Goal: Task Accomplishment & Management: Manage account settings

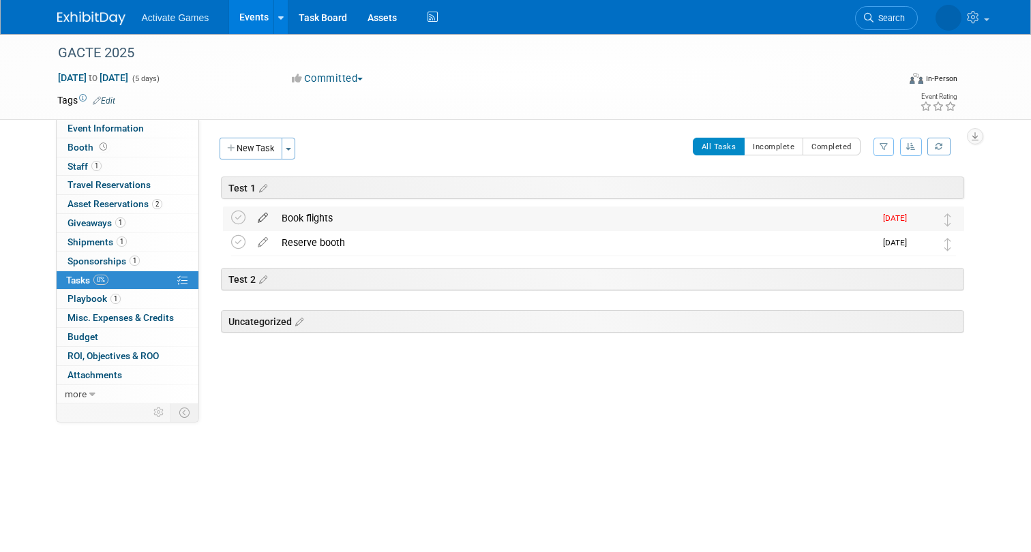
click at [262, 215] on icon at bounding box center [263, 215] width 24 height 17
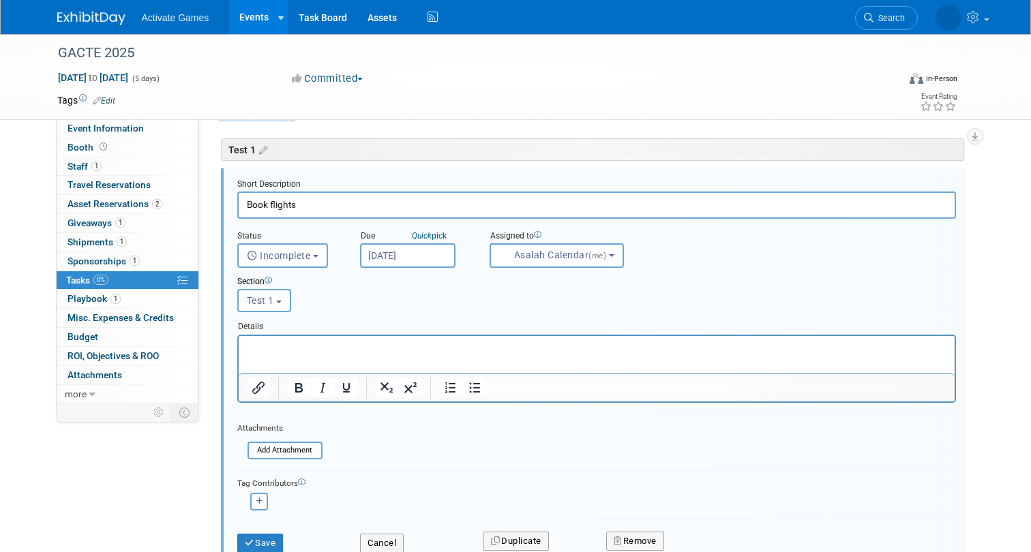
scroll to position [43, 0]
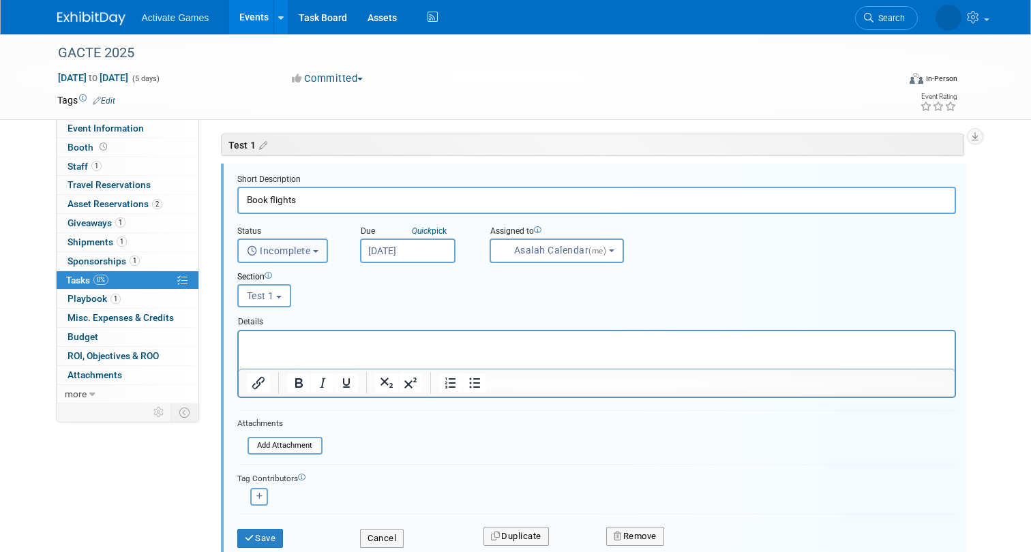
click at [303, 248] on span "Incomplete" at bounding box center [279, 250] width 64 height 11
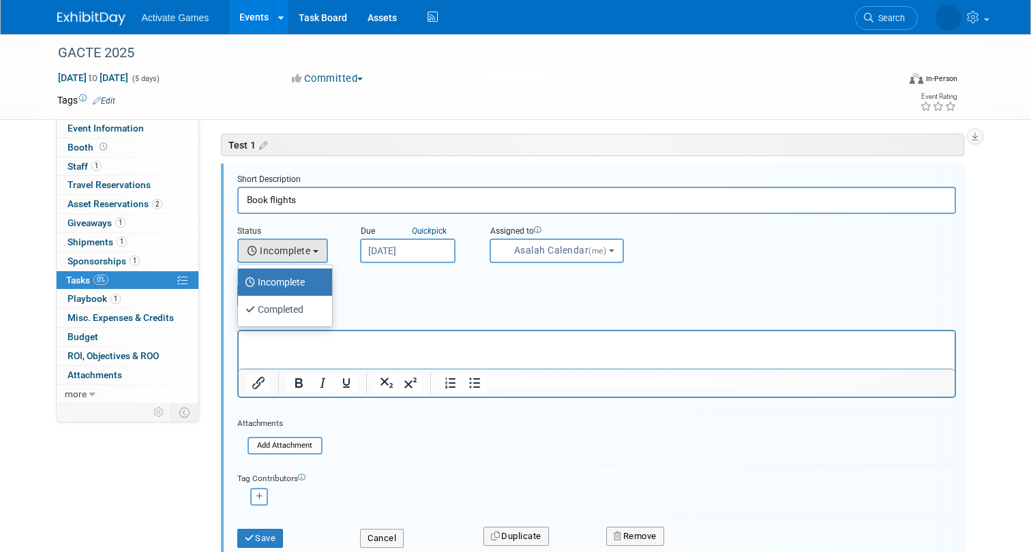
click at [365, 288] on div "Section Uncategorized Test 1 Test 2 Test 1 Uncategorized Test 1 Test 2" at bounding box center [566, 286] width 678 height 47
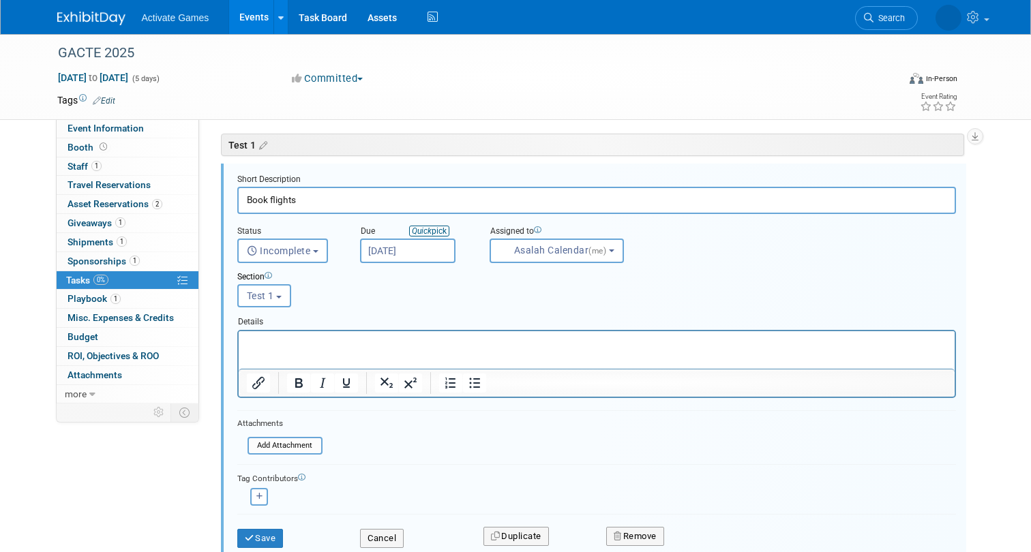
click at [433, 226] on link "Quick pick" at bounding box center [429, 231] width 40 height 11
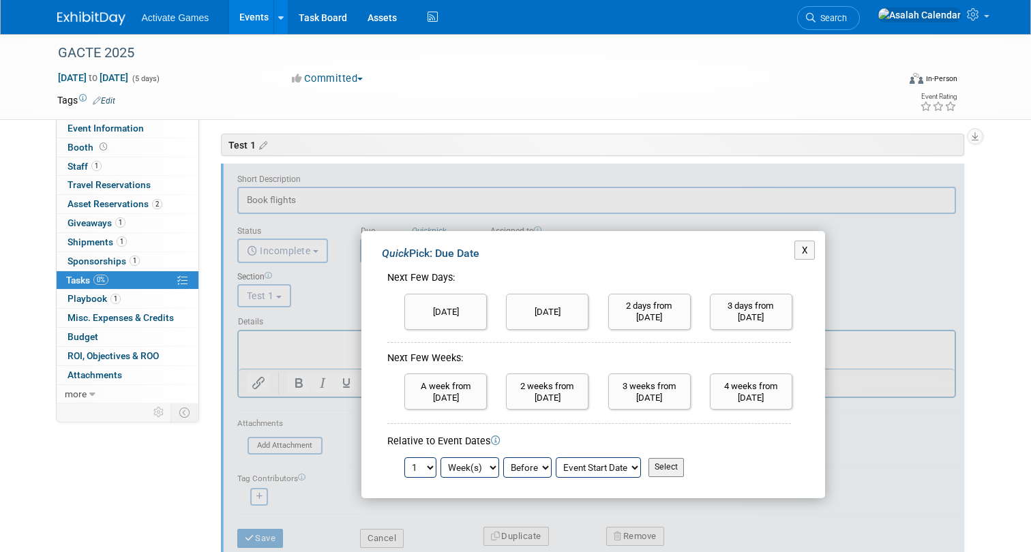
click at [562, 207] on div "X Quick Pick: Due Date Next Few Days: [DATE] [DATE] 1 2 3 4" at bounding box center [593, 365] width 741 height 402
click at [807, 252] on button "X" at bounding box center [804, 250] width 21 height 19
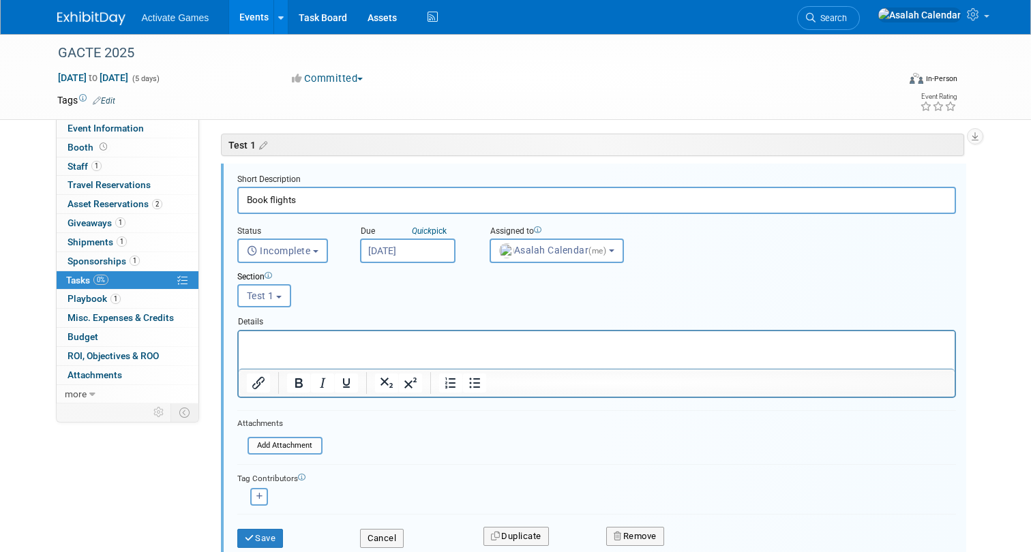
click at [382, 301] on div "Section Uncategorized Test 1 Test 2 Test 1 Uncategorized Test 1 Test 2" at bounding box center [566, 286] width 678 height 47
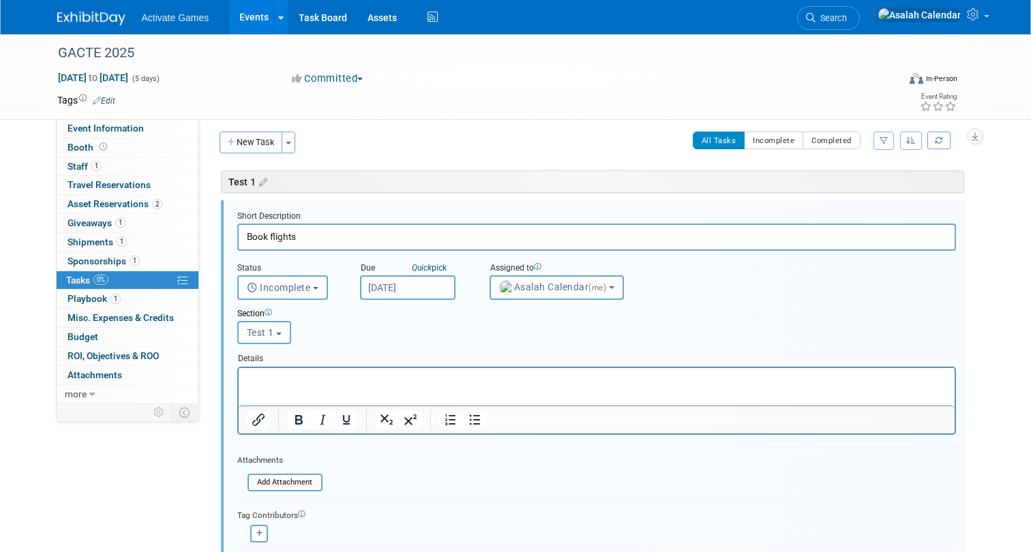
scroll to position [0, 0]
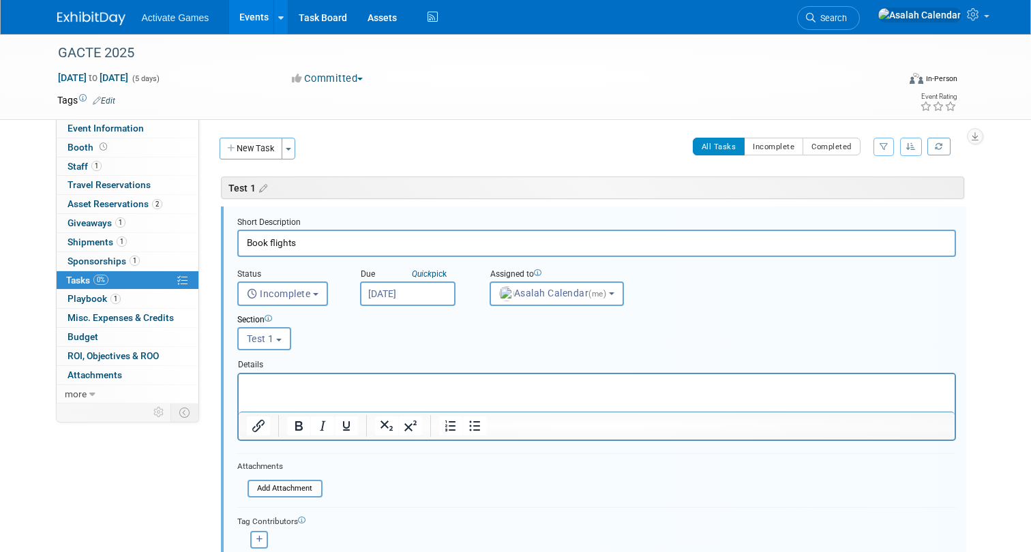
click at [375, 333] on div "Section Uncategorized Test 1 Test 2 Test 1 Uncategorized Test 1 Test 2" at bounding box center [566, 329] width 678 height 47
click at [339, 338] on div "Section Uncategorized Test 1 Test 2 Test 1 Uncategorized Test 1 Test 2" at bounding box center [566, 329] width 678 height 47
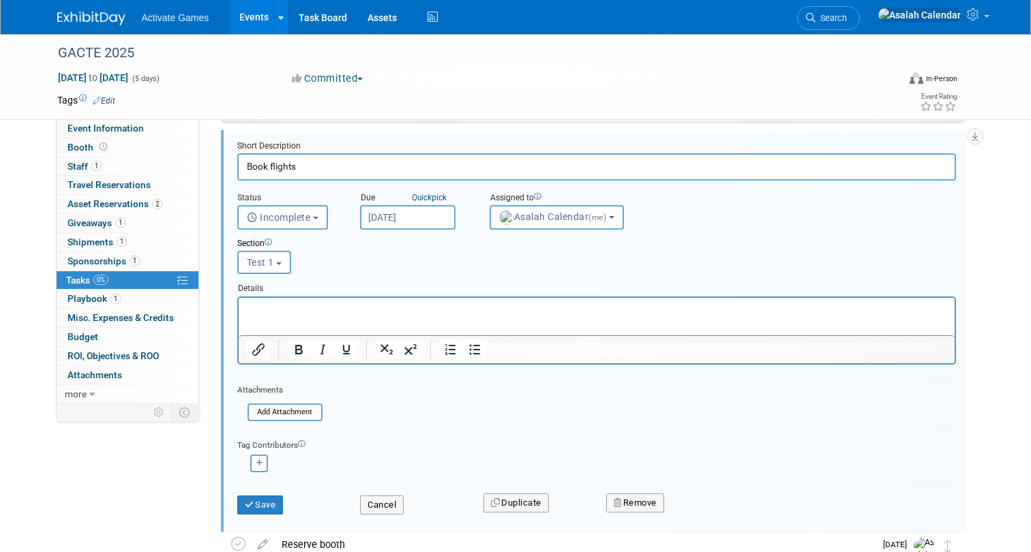
scroll to position [79, 0]
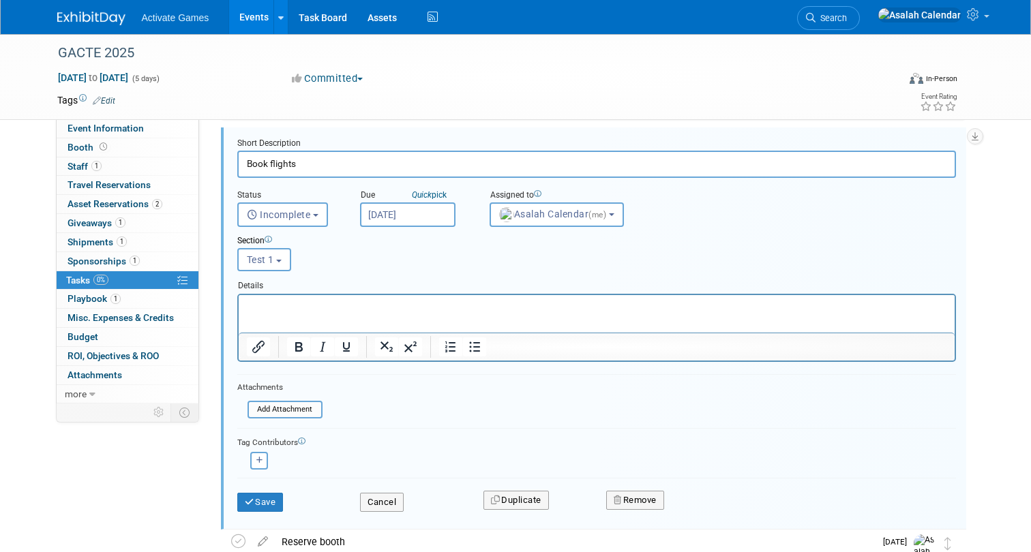
click at [457, 431] on div "Tag Contributors Asalah (me) remove" at bounding box center [596, 449] width 718 height 42
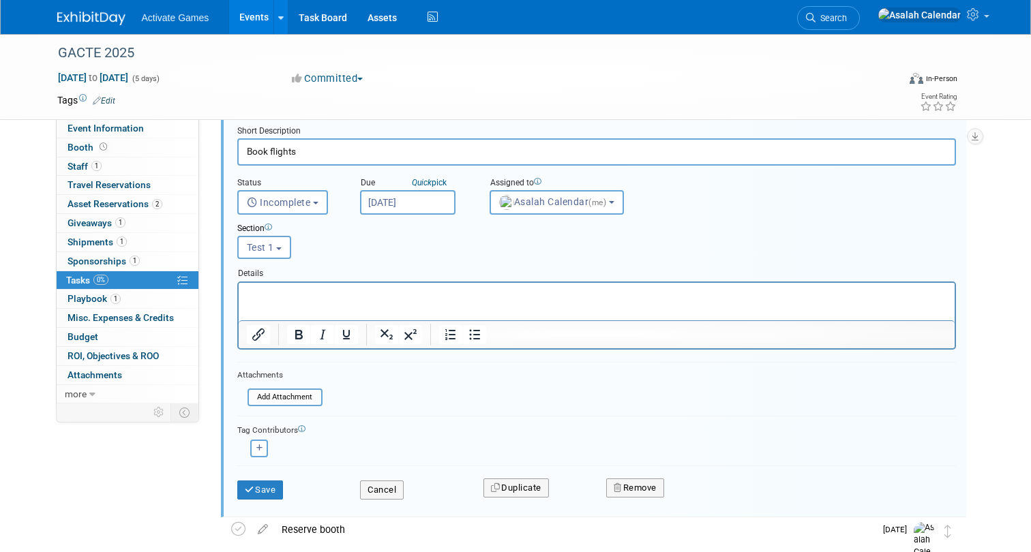
click at [490, 410] on form "Short Description Book flights Status <i class="far fa-clock" style="padding: 6…" at bounding box center [596, 319] width 739 height 388
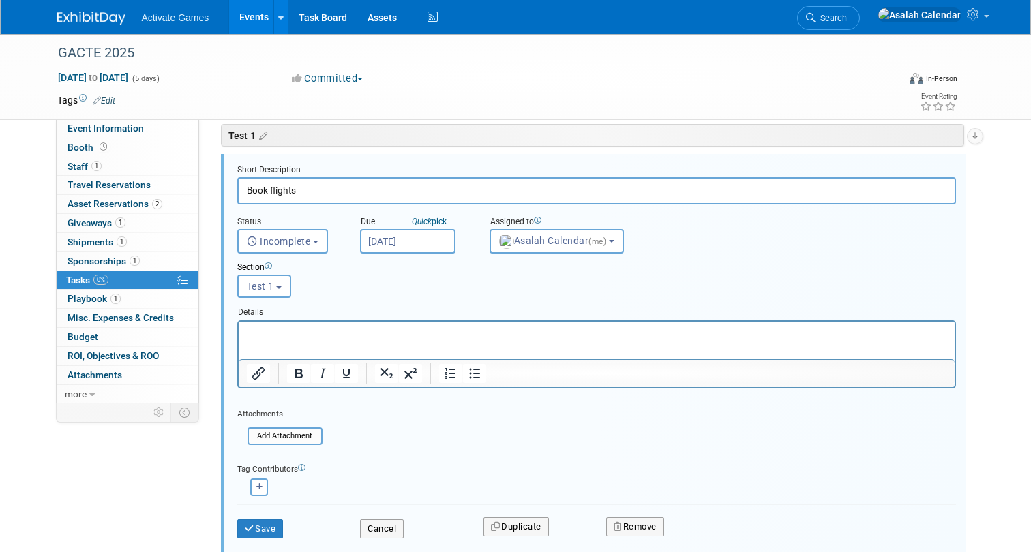
scroll to position [61, 0]
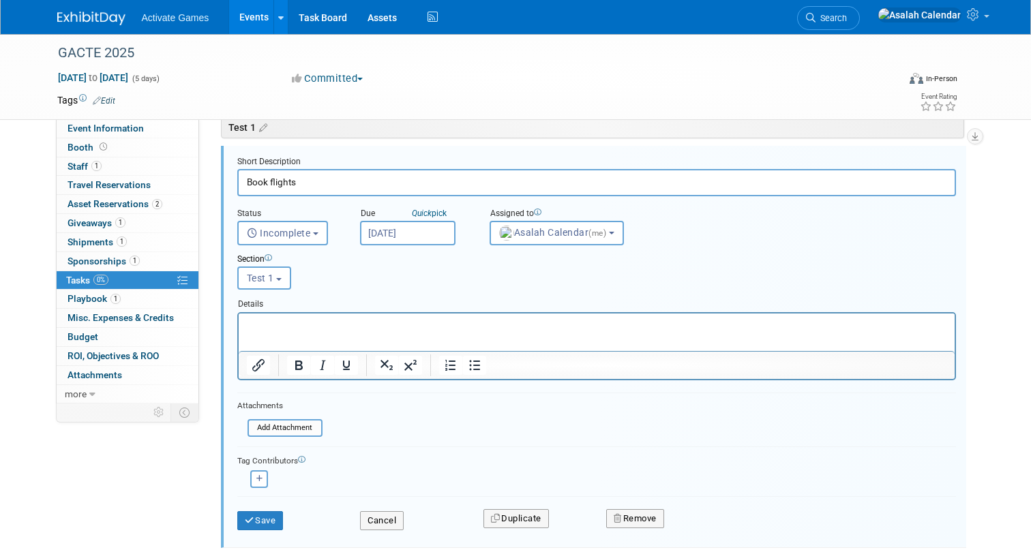
click at [490, 410] on form "Short Description Book flights Status <i class="far fa-clock" style="padding: 6…" at bounding box center [596, 350] width 739 height 388
click at [505, 414] on form "Short Description Book flights Status <i class="far fa-clock" style="padding: 6…" at bounding box center [596, 350] width 739 height 388
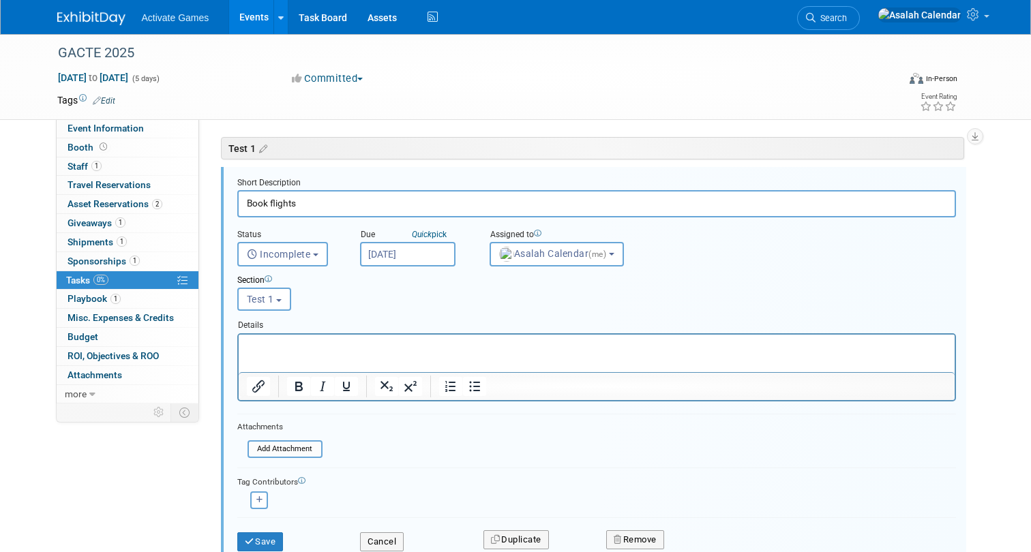
scroll to position [0, 0]
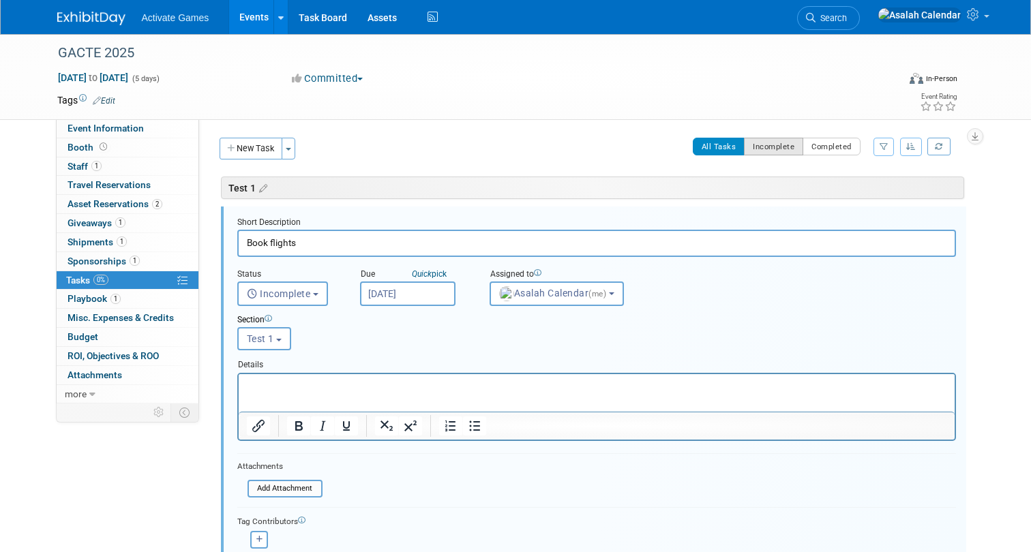
click at [775, 145] on button "Incomplete" at bounding box center [773, 147] width 59 height 18
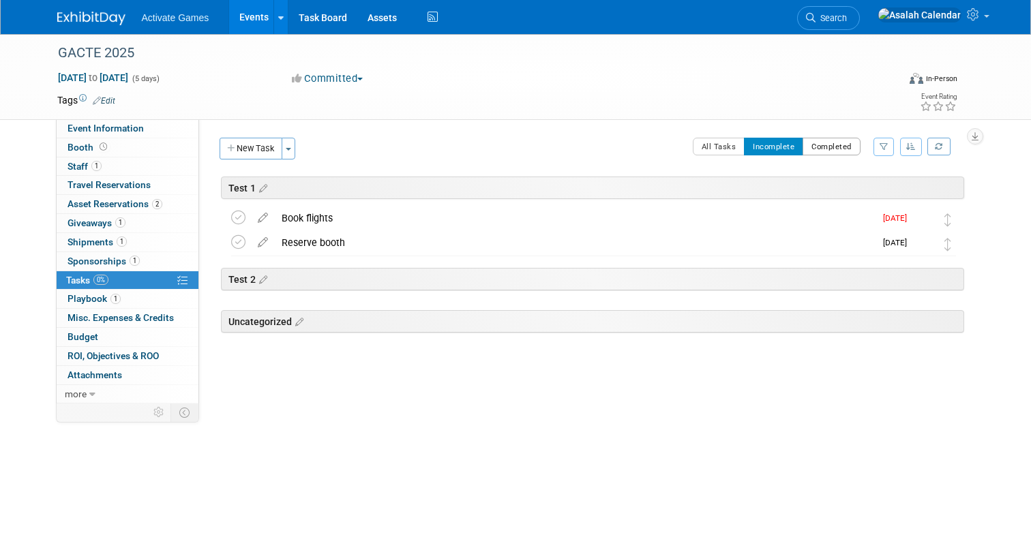
click at [832, 148] on button "Completed" at bounding box center [831, 147] width 58 height 18
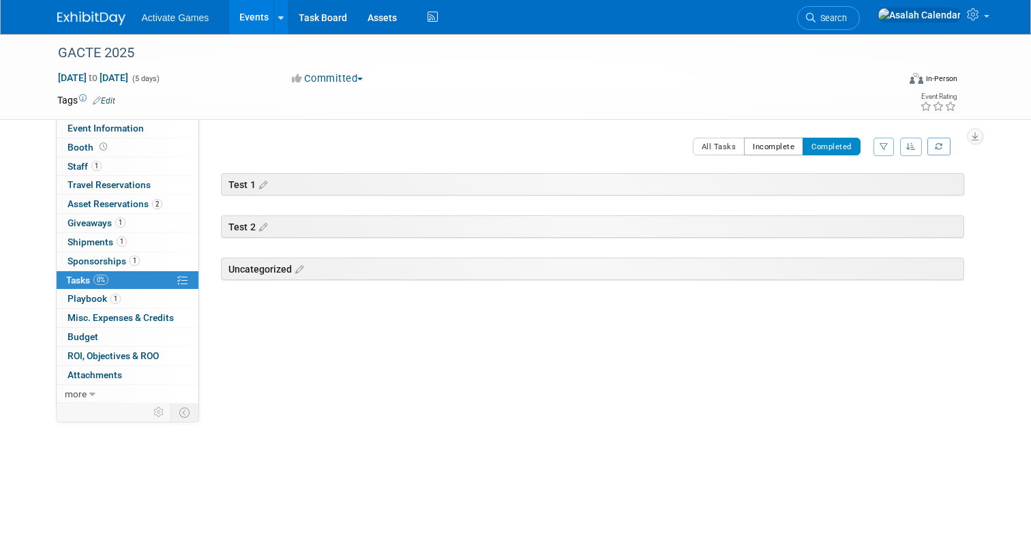
click at [783, 146] on button "Incomplete" at bounding box center [773, 147] width 59 height 18
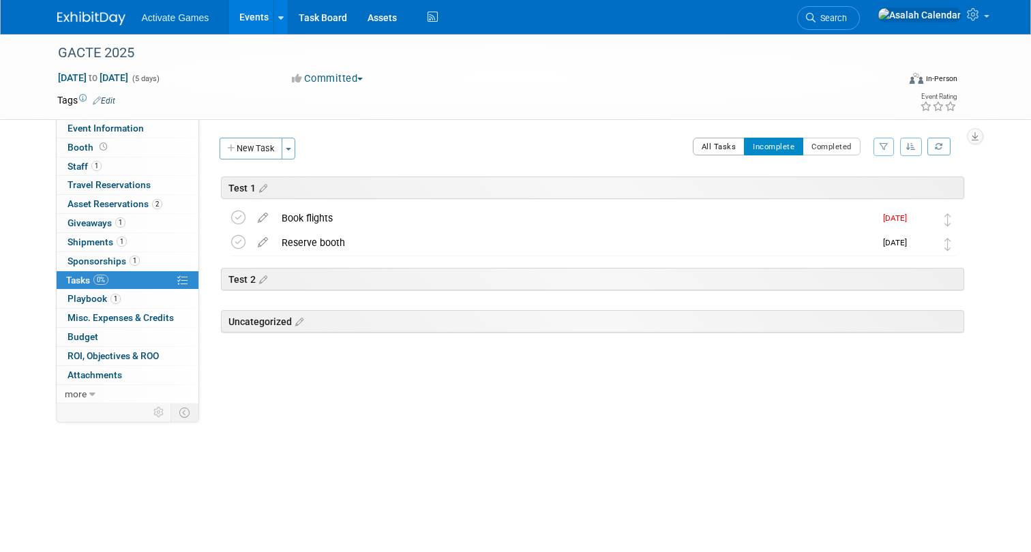
click at [724, 155] on button "All Tasks" at bounding box center [719, 147] width 52 height 18
click at [911, 151] on button "button" at bounding box center [911, 147] width 22 height 18
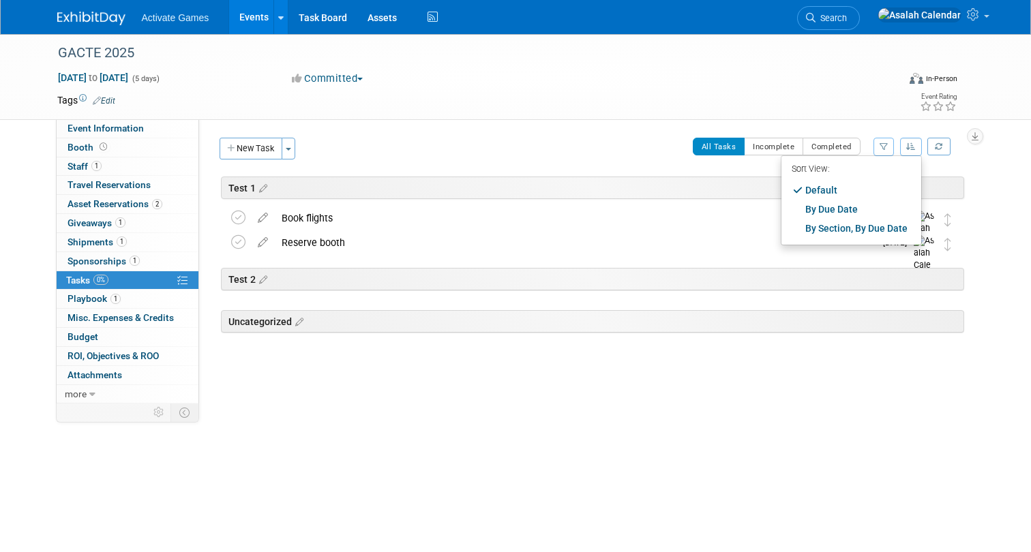
click at [545, 382] on div "Test 1 GACTE 2025 [DATE] to [DATE] (Going) Book flights Pro tip: Press Ctrl-Ent…" at bounding box center [590, 286] width 748 height 218
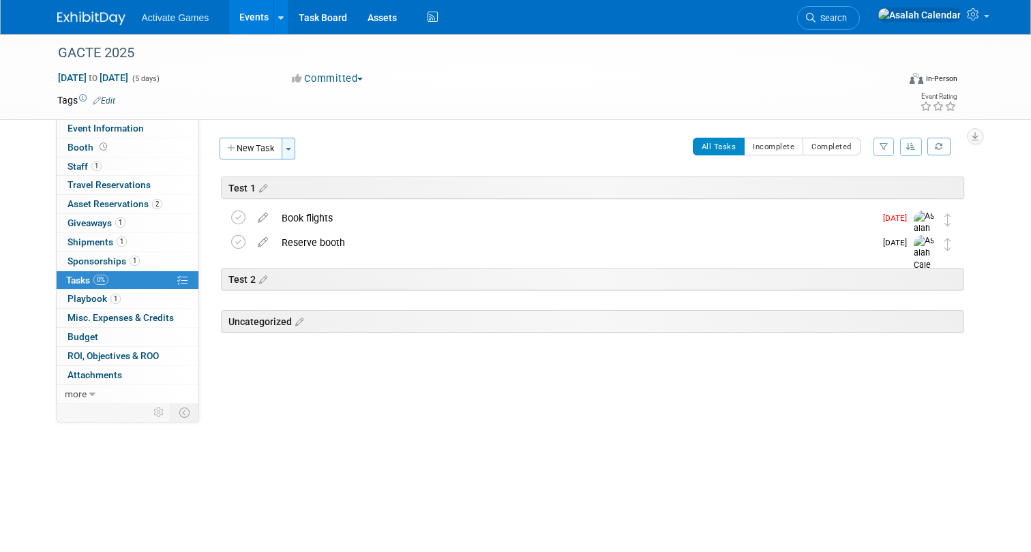
click at [289, 151] on button "Toggle Dropdown" at bounding box center [289, 149] width 14 height 22
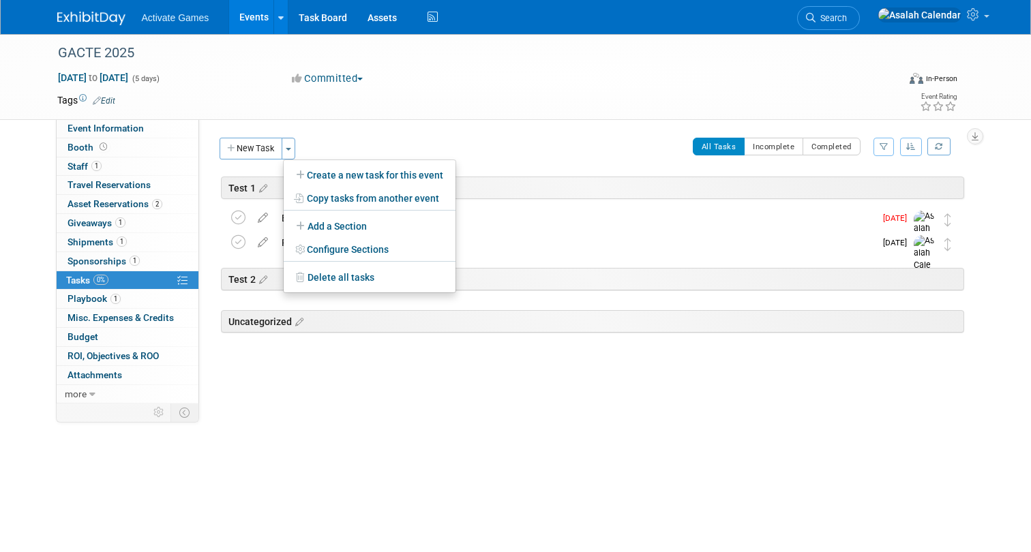
click at [352, 141] on div "All Tasks Incomplete Completed Filter by Assignee -- Select Assignee -- All una…" at bounding box center [633, 152] width 661 height 29
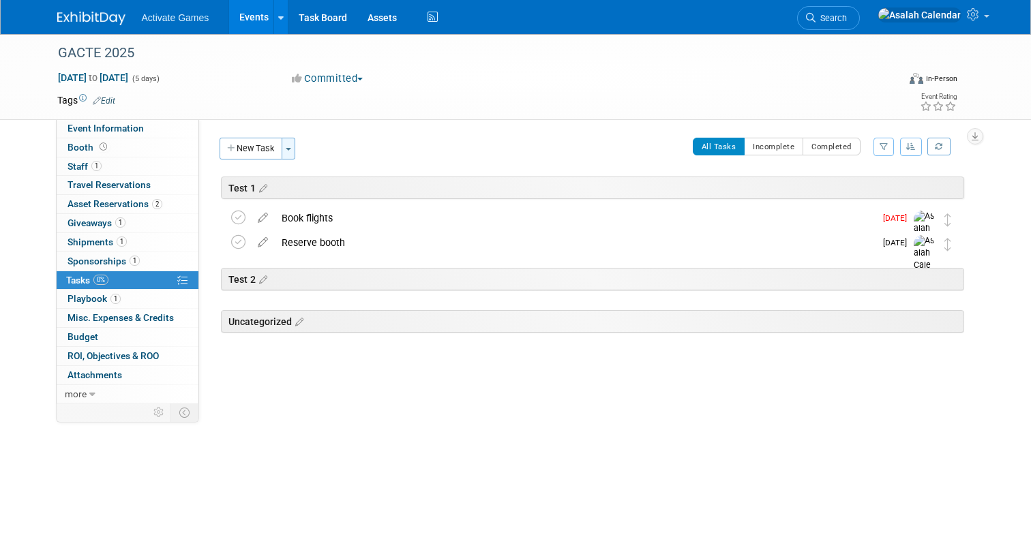
click at [287, 148] on span "button" at bounding box center [288, 149] width 5 height 3
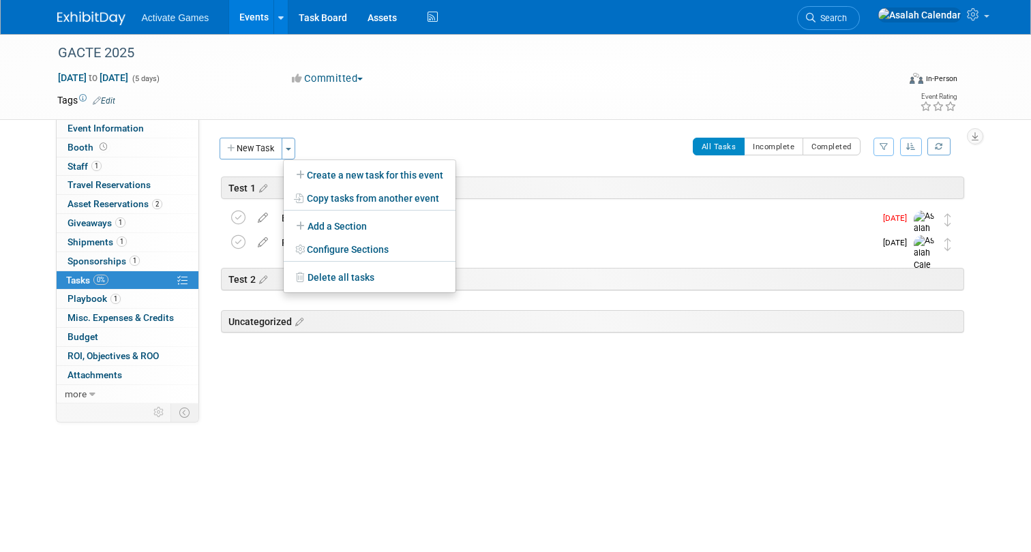
click at [363, 143] on div "All Tasks Incomplete Completed Filter by Assignee -- Select Assignee -- All una…" at bounding box center [633, 152] width 661 height 29
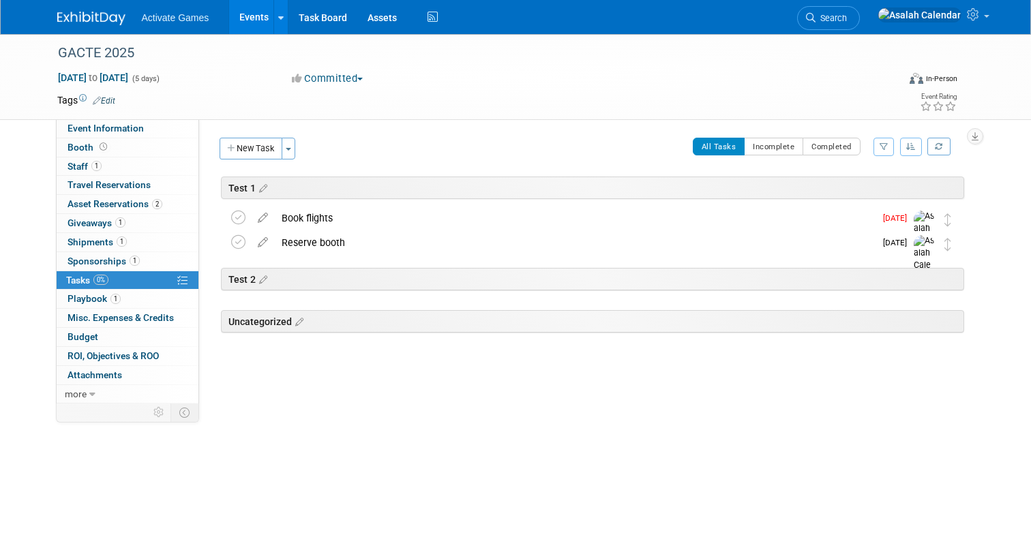
click at [334, 374] on div "Test 1 GACTE 2025 [DATE] to [DATE] (Going) Book flights Pro tip: Press Ctrl-Ent…" at bounding box center [590, 286] width 748 height 218
click at [418, 153] on div "All Tasks Incomplete Completed Filter by Assignee -- Select Assignee -- All una…" at bounding box center [633, 152] width 661 height 29
click at [402, 426] on div "GACTE 2025 [DATE] to [DATE] (5 days) [DATE] to [DATE] Committed Committed Consi…" at bounding box center [515, 243] width 1031 height 419
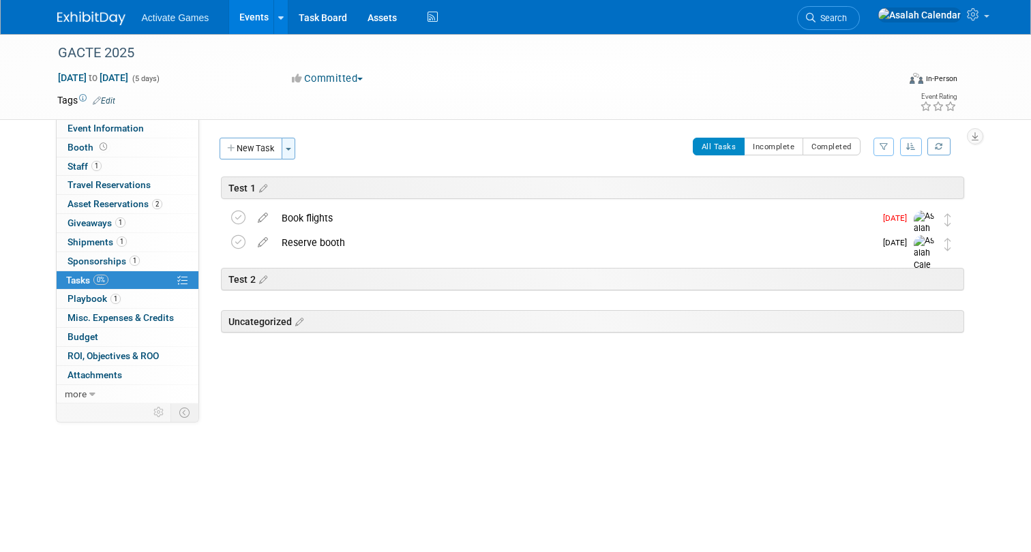
click at [292, 155] on button "Toggle Dropdown" at bounding box center [289, 149] width 14 height 22
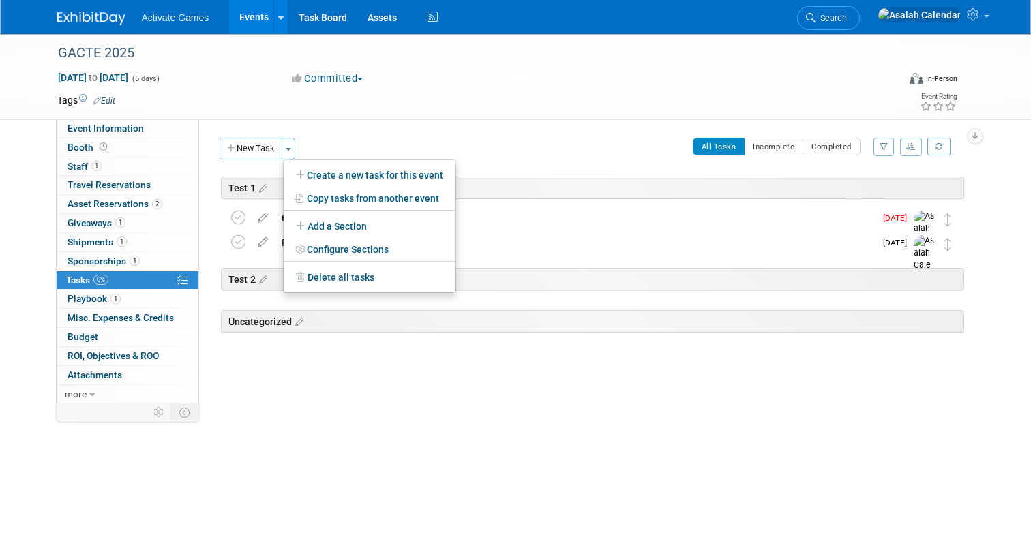
click at [329, 138] on div "All Tasks Incomplete Completed Filter by Assignee -- Select Assignee -- All una…" at bounding box center [633, 152] width 661 height 29
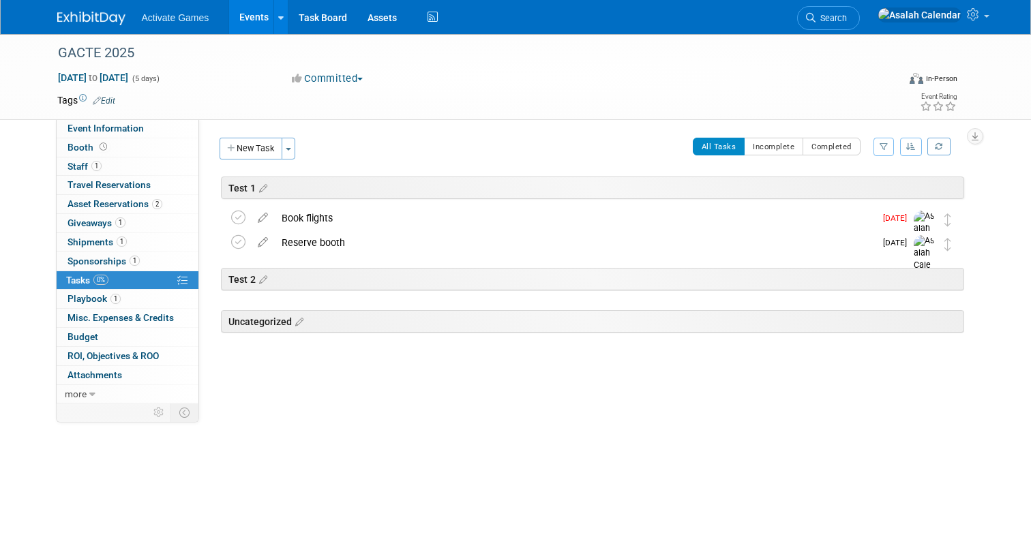
click at [329, 138] on div "All Tasks Incomplete Completed Filter by Assignee -- Select Assignee -- All una…" at bounding box center [633, 152] width 661 height 29
click at [136, 294] on link "1 Playbook 1" at bounding box center [128, 299] width 142 height 18
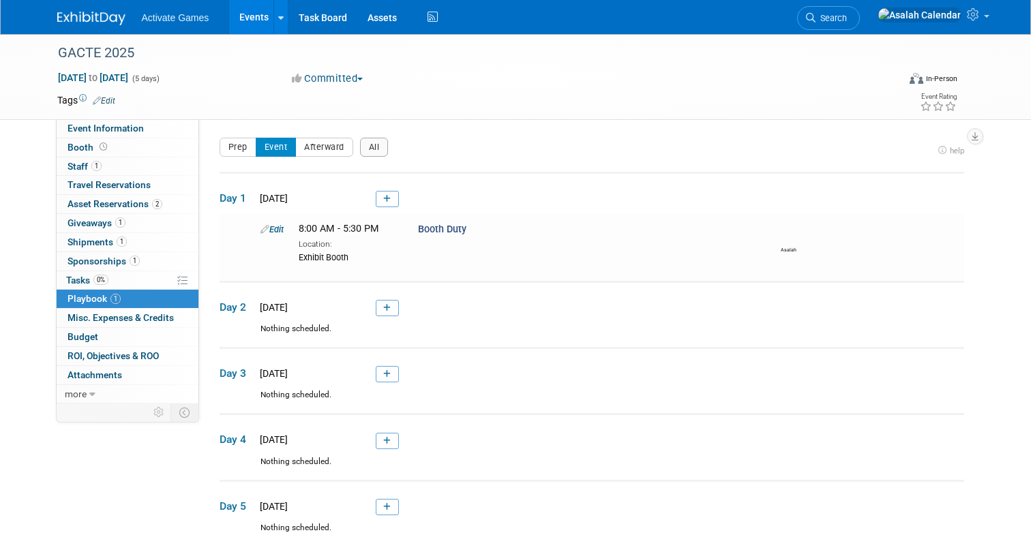
click at [568, 143] on div "Prep Event Afterward All" at bounding box center [576, 151] width 714 height 27
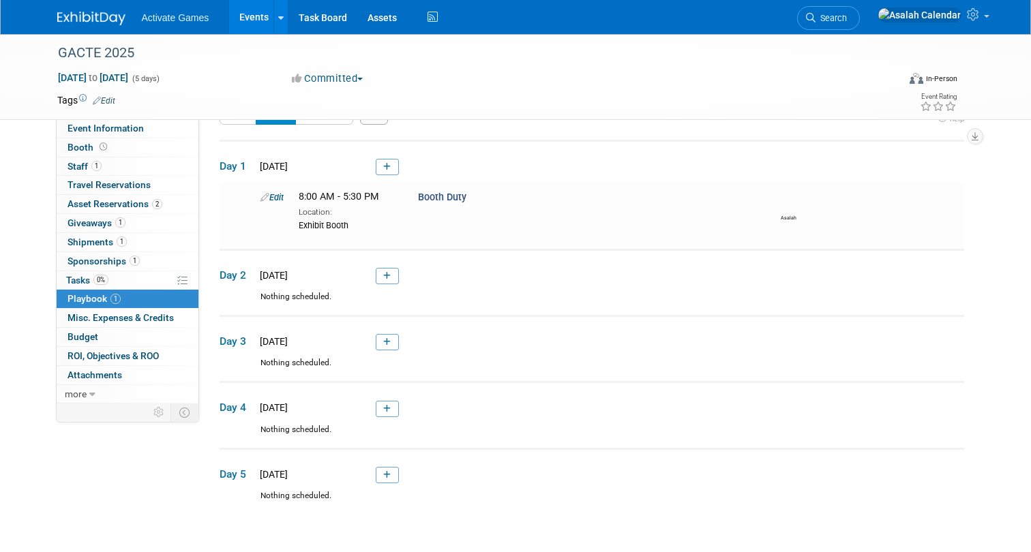
scroll to position [142, 0]
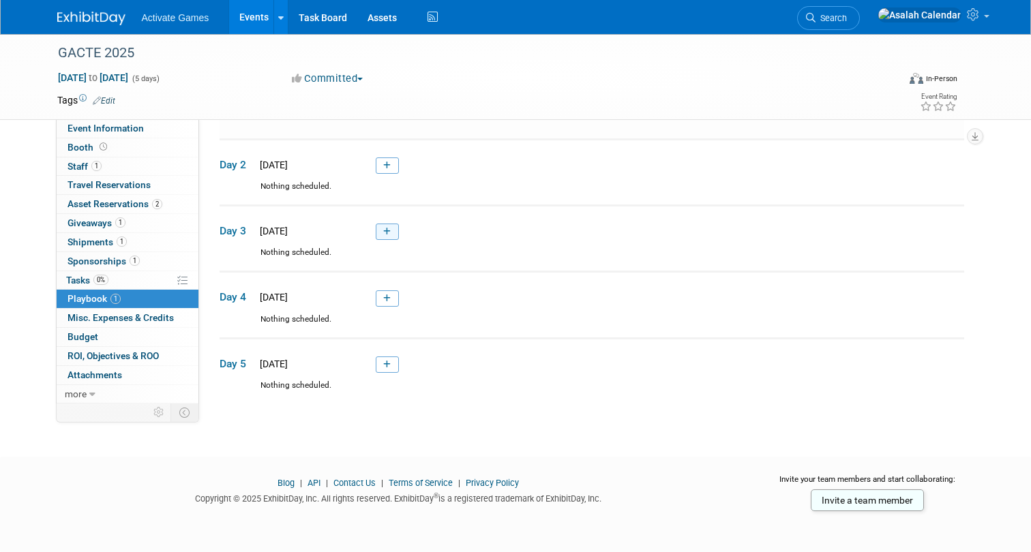
click at [386, 231] on icon at bounding box center [386, 232] width 7 height 8
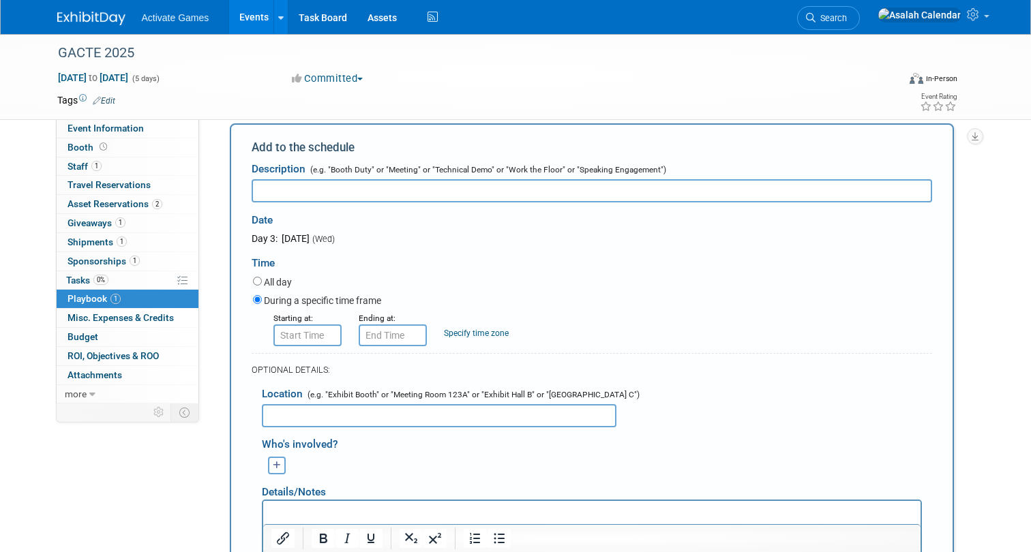
scroll to position [256, 0]
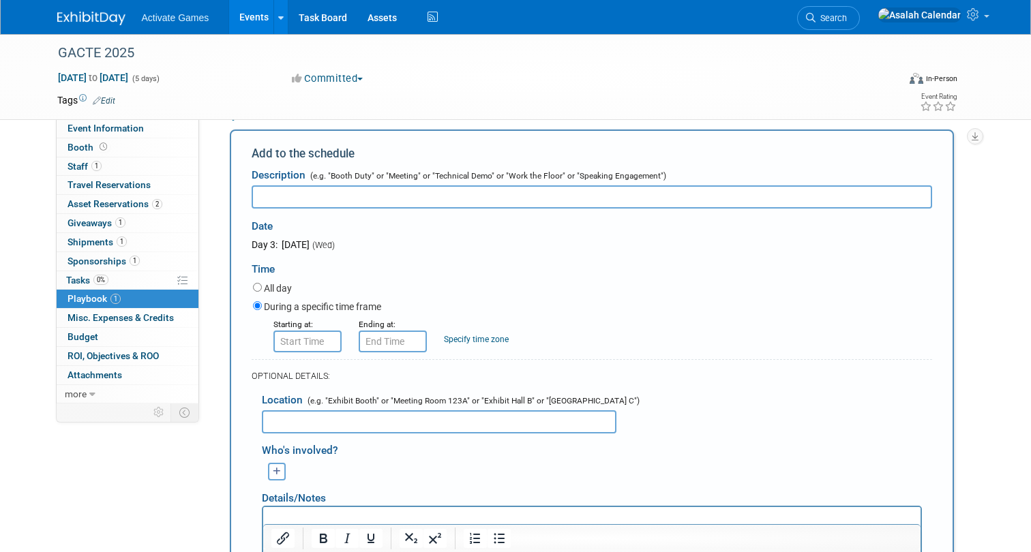
click at [480, 285] on div "All day" at bounding box center [592, 289] width 679 height 18
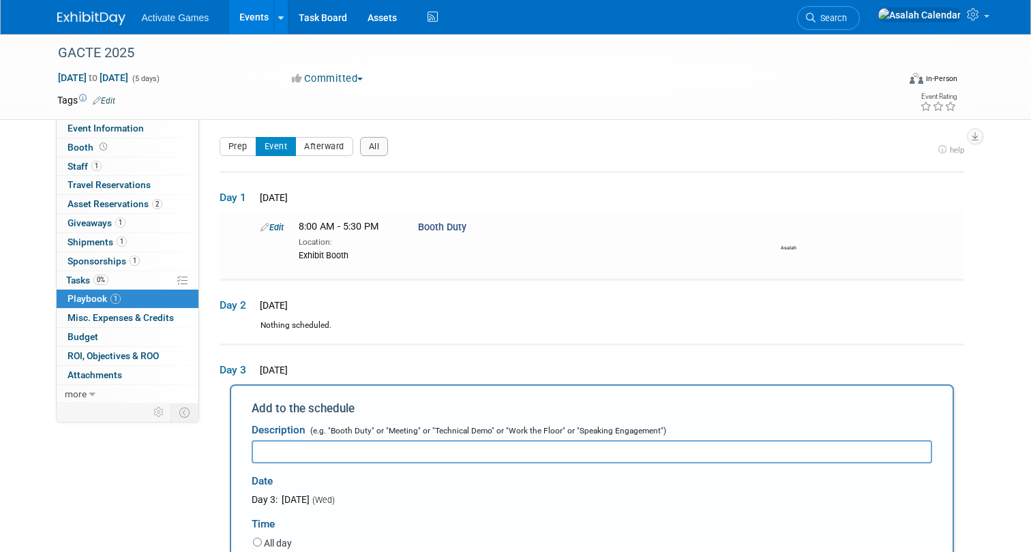
scroll to position [0, 0]
click at [489, 318] on td "Day 2 [DATE]" at bounding box center [591, 300] width 744 height 40
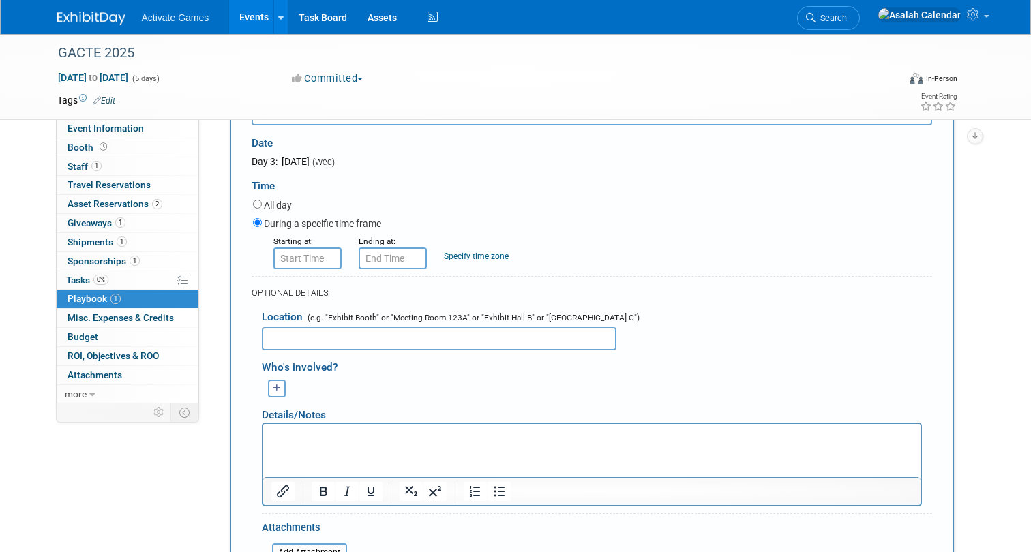
scroll to position [339, 0]
click at [511, 301] on div "Location (e.g. "Exhibit Booth" or "Meeting Room 123A" or "Exhibit Hall B" or "[…" at bounding box center [592, 325] width 680 height 49
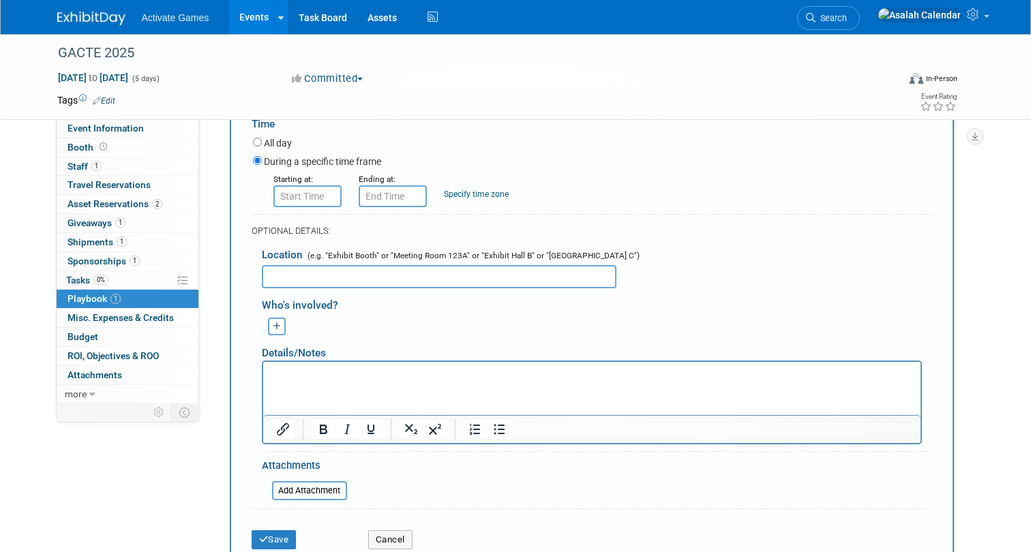
scroll to position [399, 0]
click at [275, 326] on icon "button" at bounding box center [277, 328] width 8 height 9
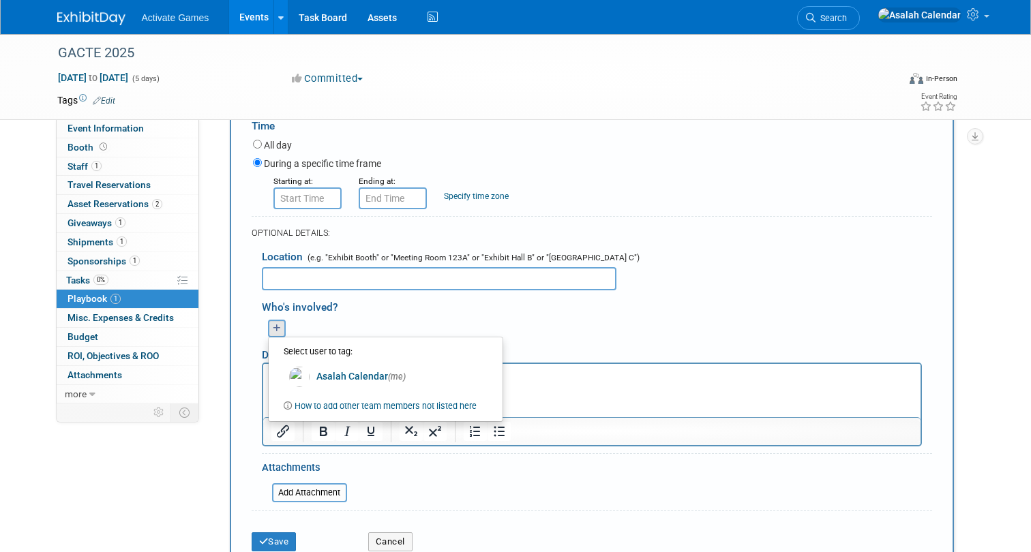
click at [374, 314] on div "Who's involved?" at bounding box center [597, 305] width 670 height 22
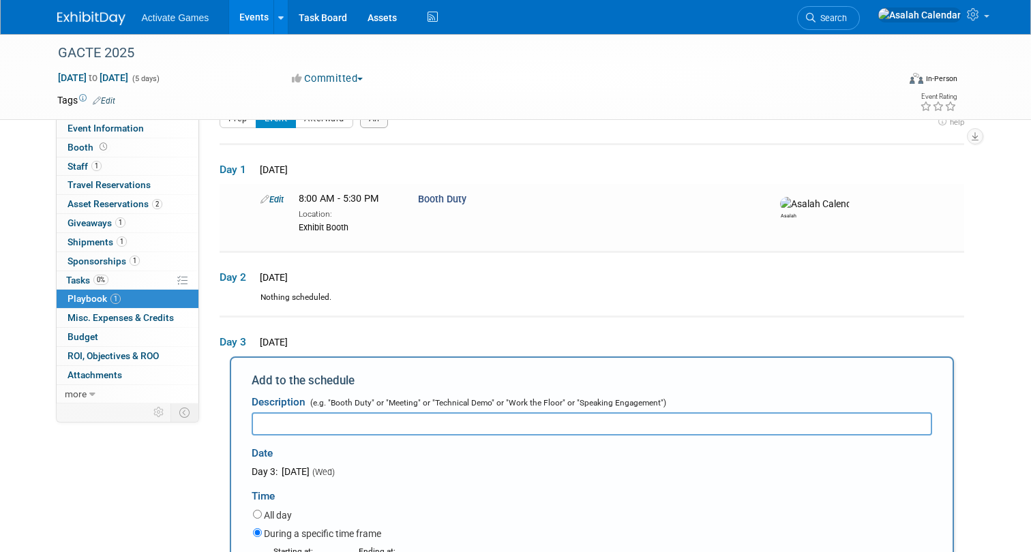
scroll to position [0, 0]
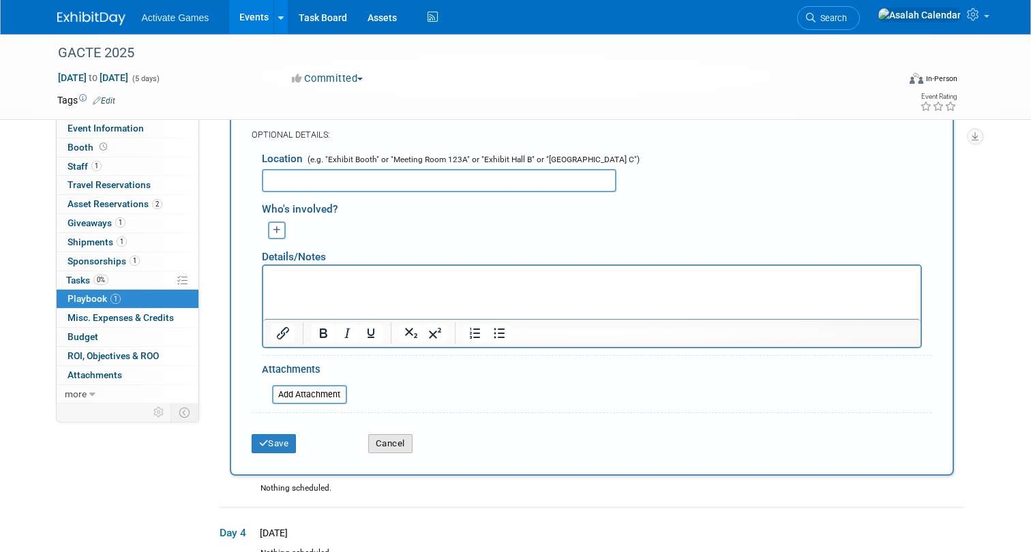
click at [382, 440] on button "Cancel" at bounding box center [390, 443] width 44 height 19
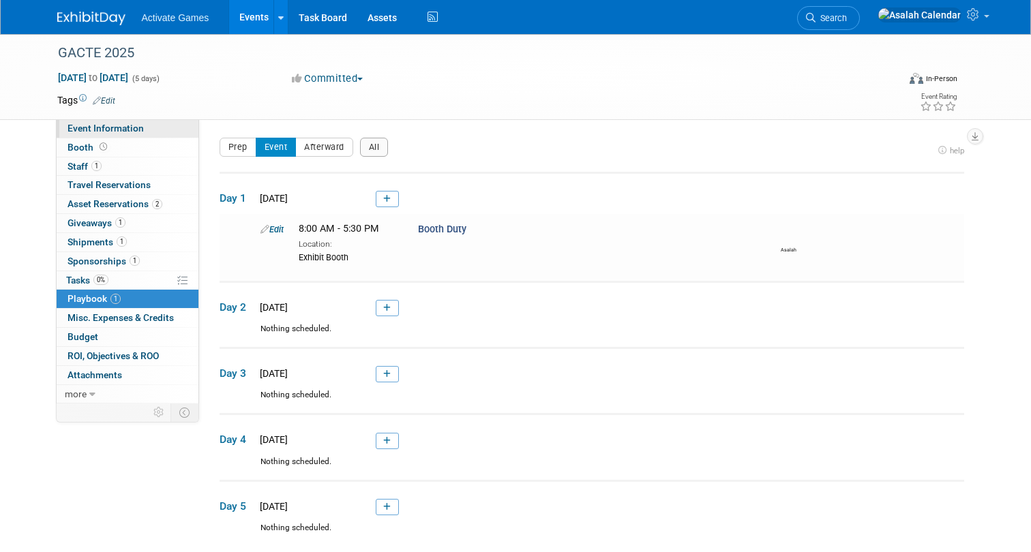
click at [98, 124] on span "Event Information" at bounding box center [105, 128] width 76 height 11
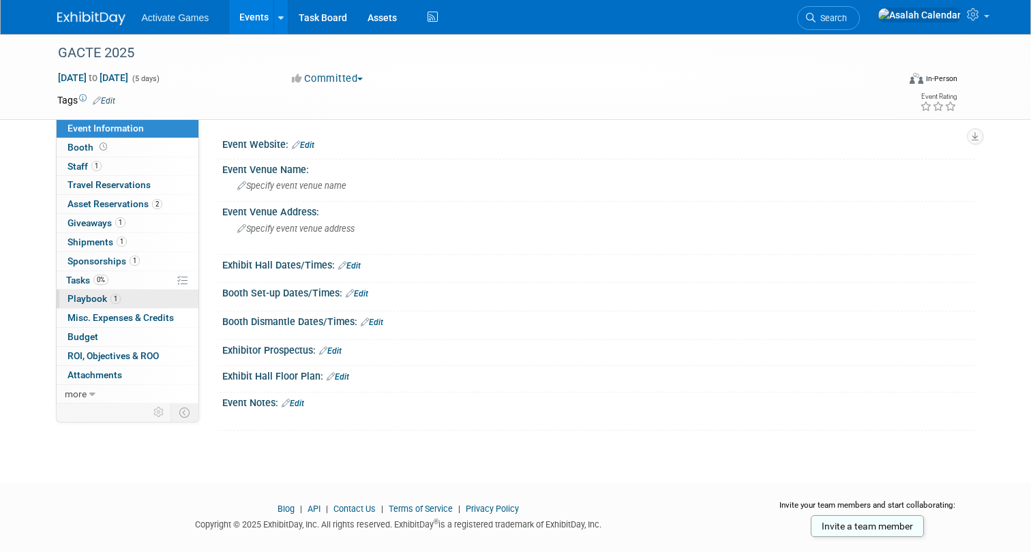
click at [148, 301] on link "1 Playbook 1" at bounding box center [128, 299] width 142 height 18
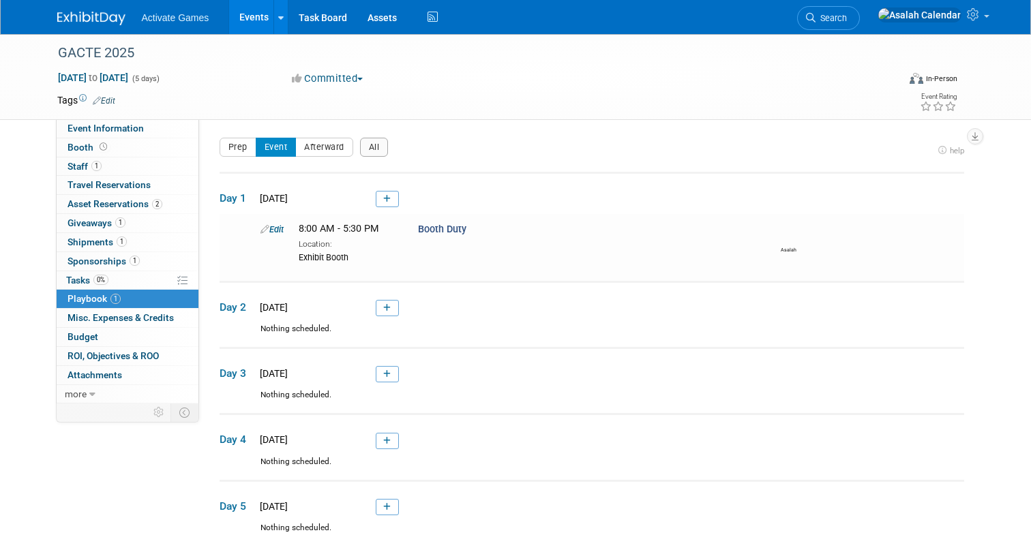
click at [553, 152] on div "Prep Event Afterward All" at bounding box center [576, 151] width 714 height 27
click at [566, 138] on div "Prep Event Afterward All" at bounding box center [576, 151] width 714 height 27
click at [442, 227] on span "Booth Duty" at bounding box center [442, 230] width 48 height 12
click at [341, 149] on button "Afterward" at bounding box center [324, 147] width 58 height 19
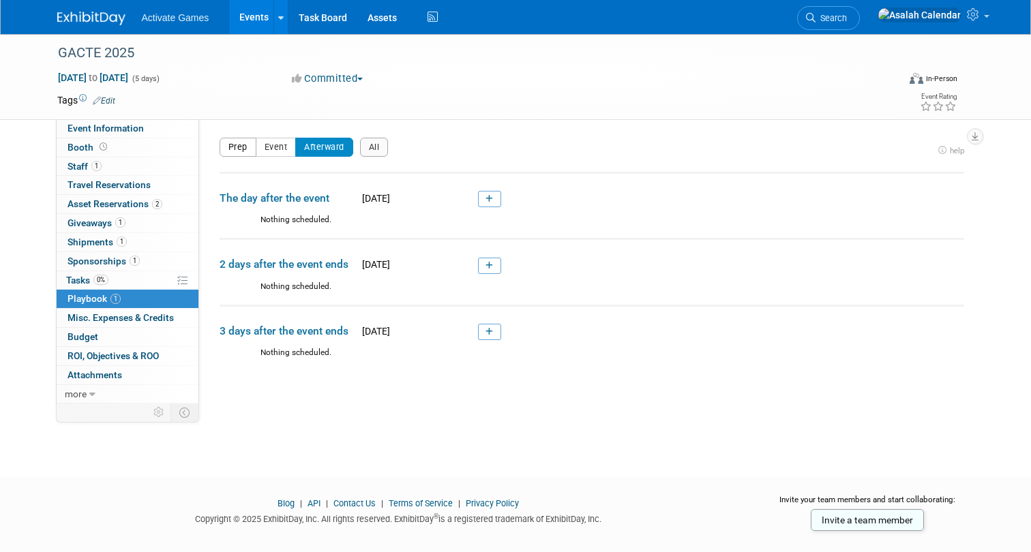
click at [239, 146] on button "Prep" at bounding box center [237, 147] width 37 height 19
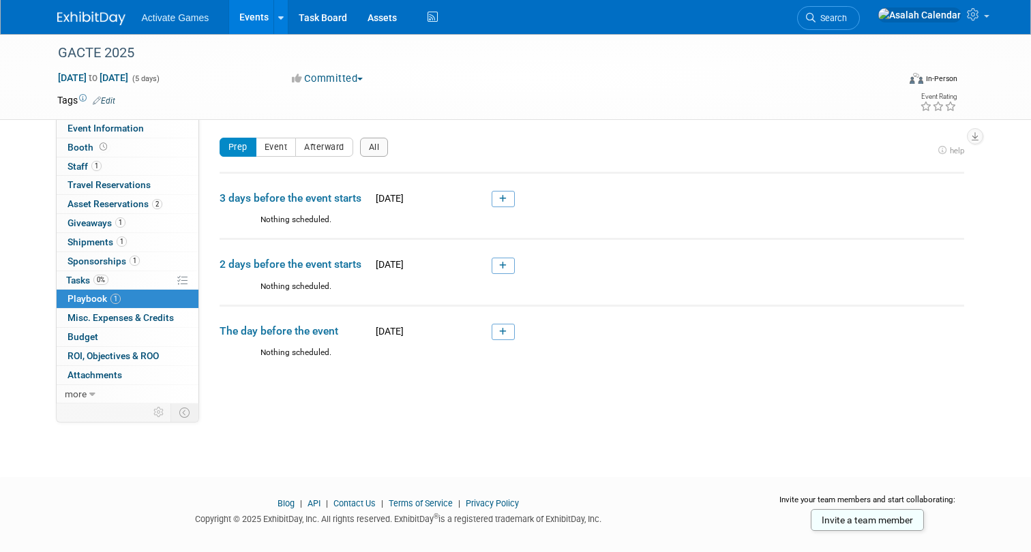
click at [359, 152] on div "Prep Event Afterward All" at bounding box center [303, 147] width 169 height 19
click at [371, 149] on button "All" at bounding box center [374, 147] width 29 height 19
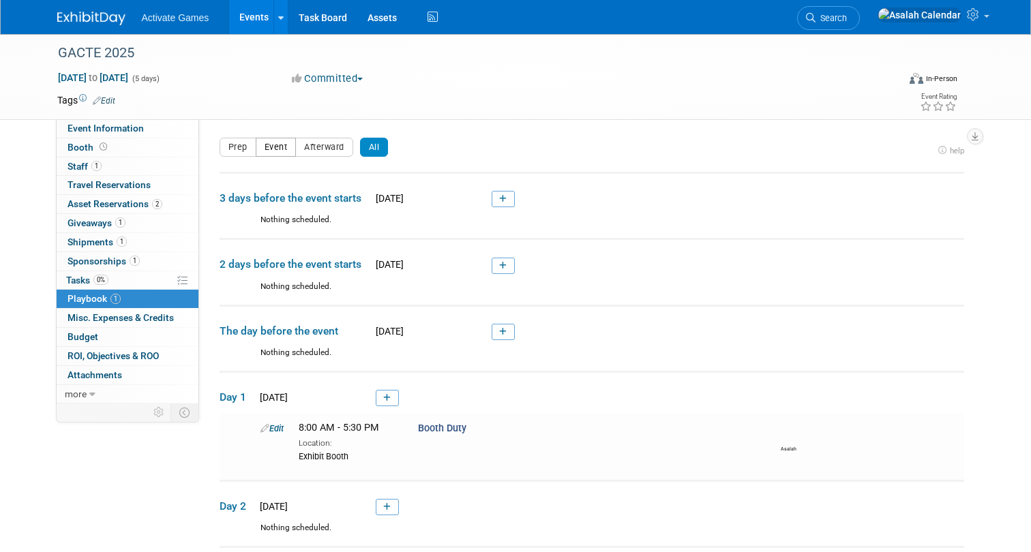
click at [272, 140] on button "Event" at bounding box center [276, 147] width 41 height 19
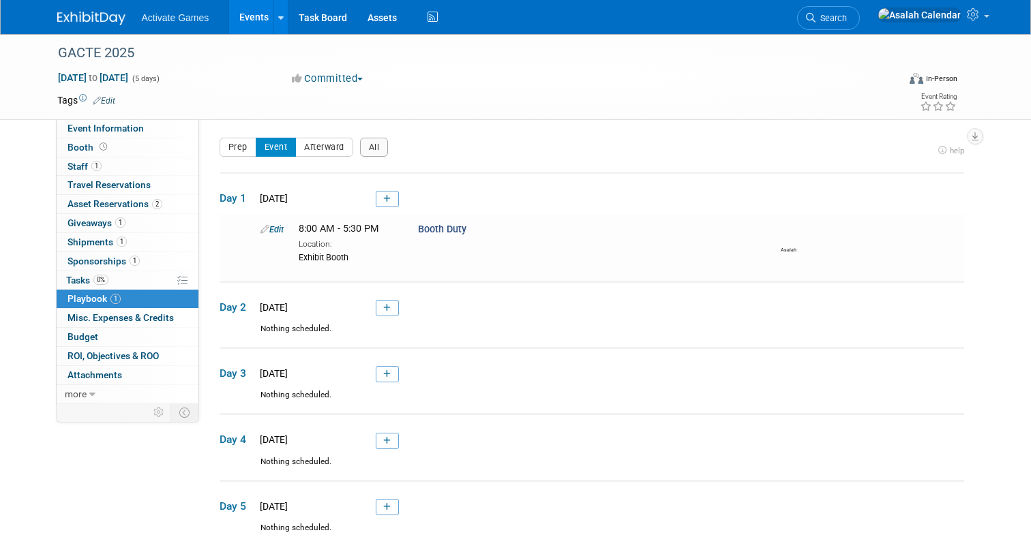
click at [474, 138] on div "Prep Event Afterward All" at bounding box center [576, 151] width 714 height 27
